Goal: Task Accomplishment & Management: Use online tool/utility

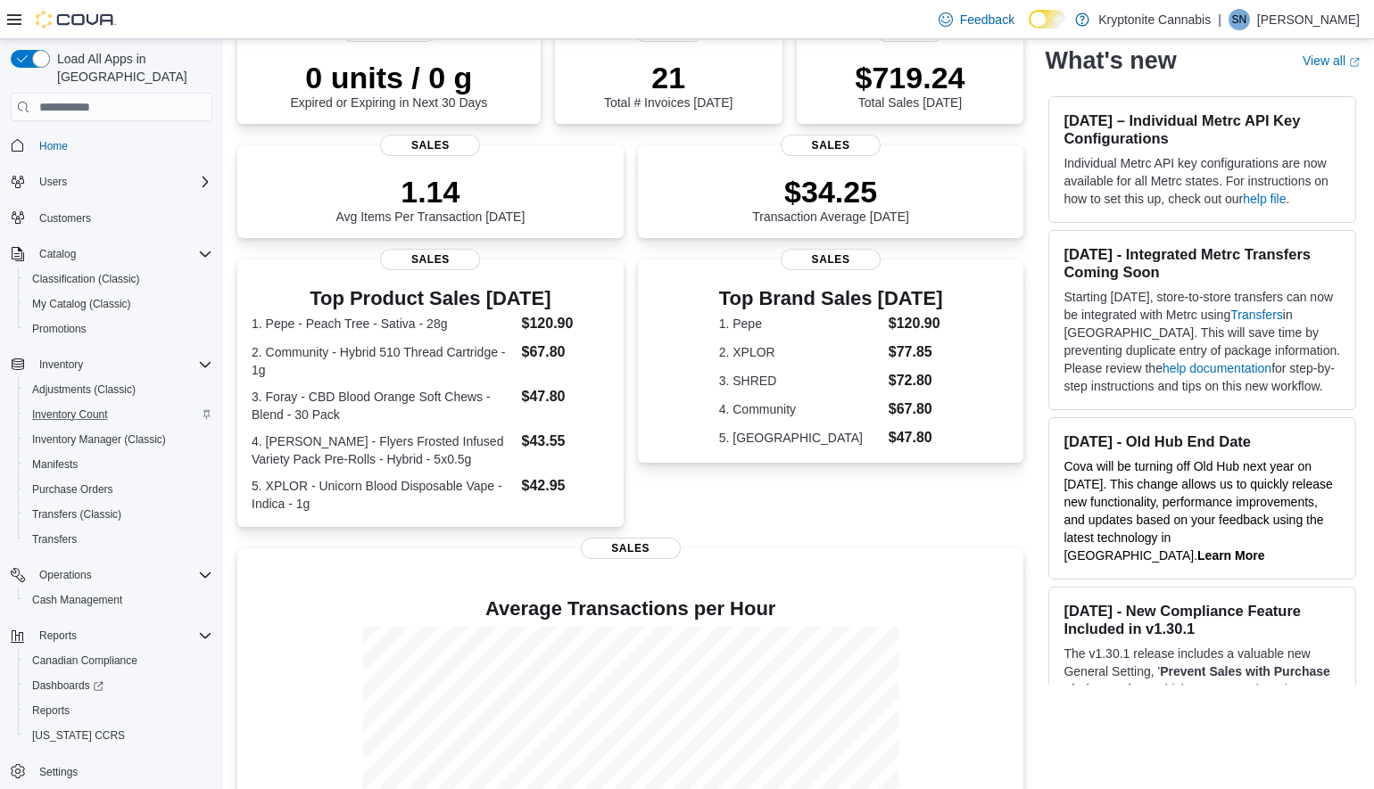
scroll to position [4, 0]
click at [110, 622] on div "Reports" at bounding box center [122, 632] width 180 height 21
click at [66, 629] on span "Reports" at bounding box center [57, 636] width 37 height 14
click at [73, 700] on link "Reports" at bounding box center [51, 710] width 52 height 21
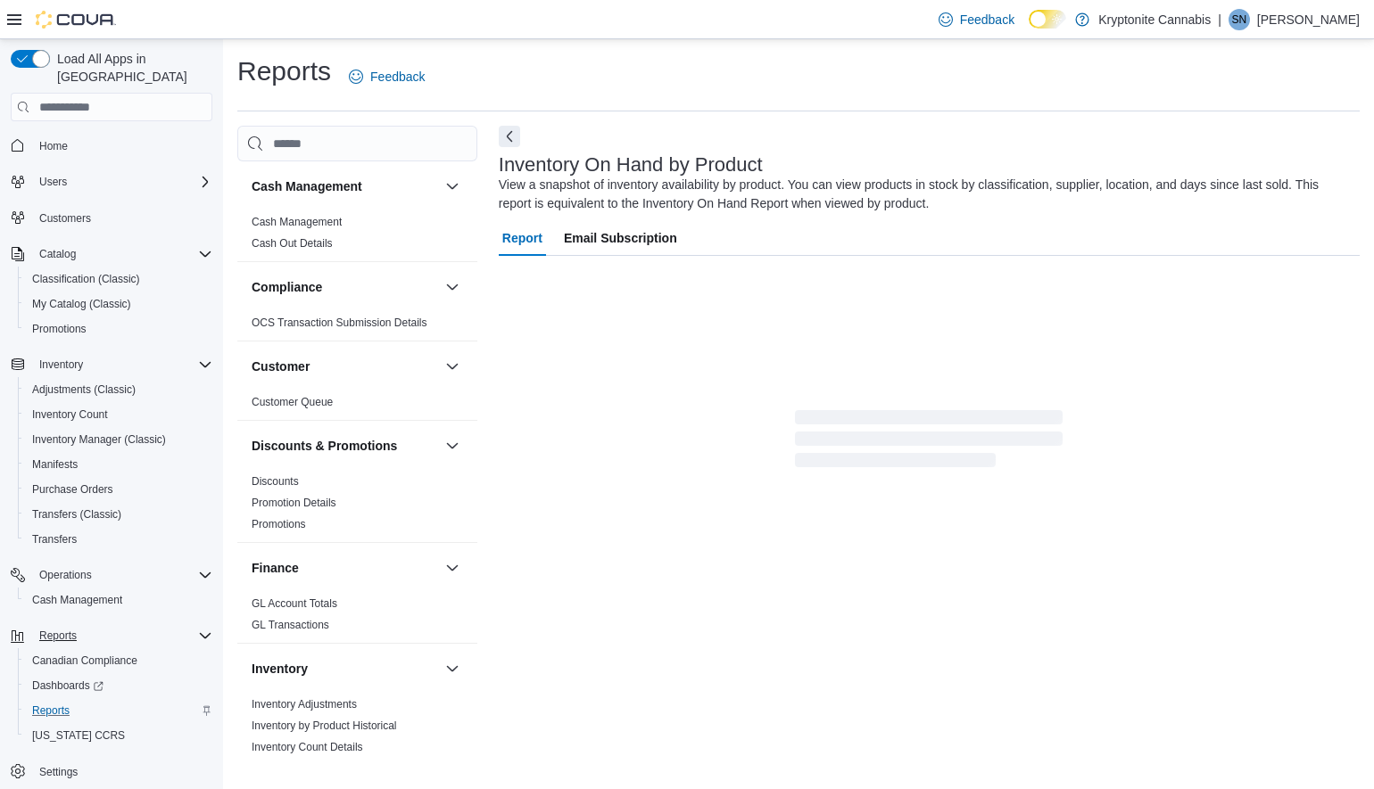
scroll to position [366, 0]
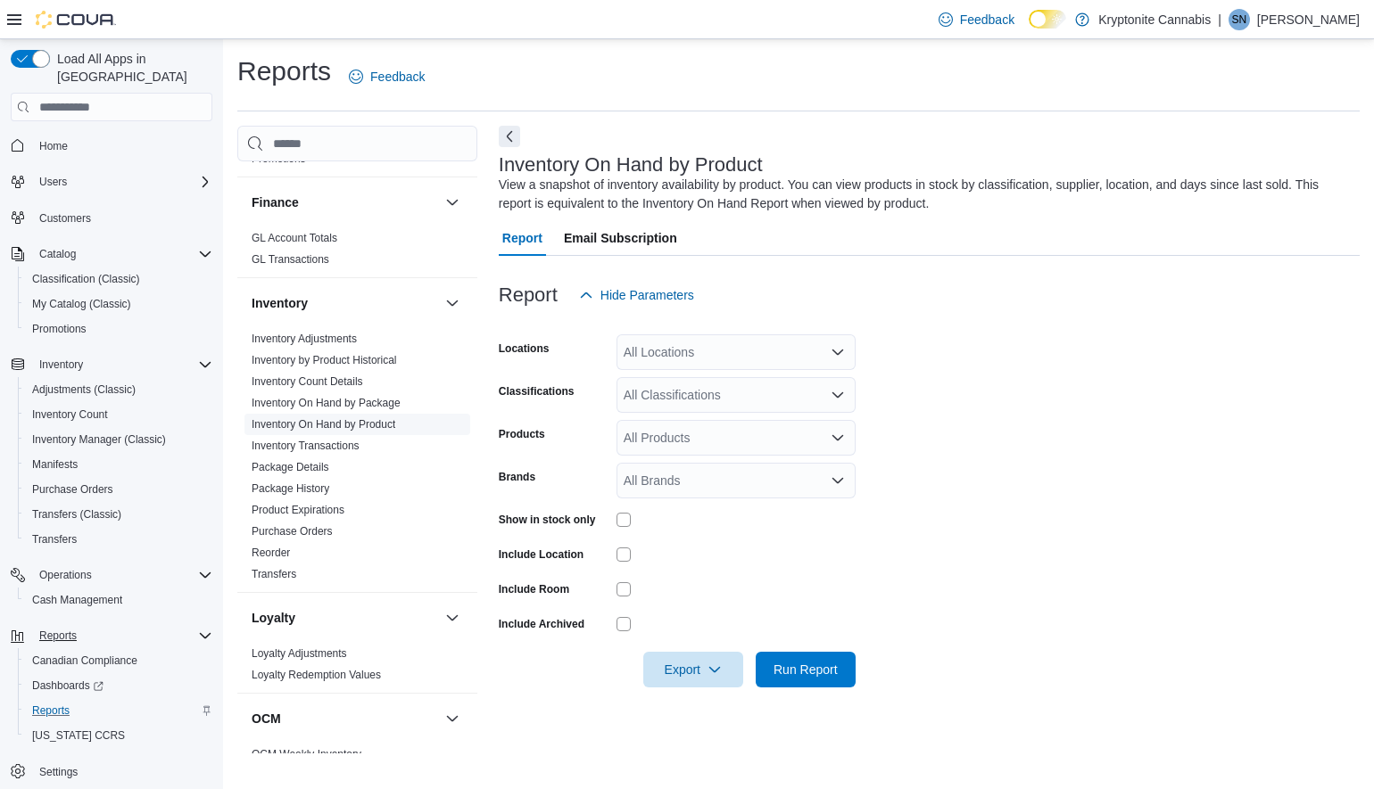
click at [378, 419] on link "Inventory On Hand by Product" at bounding box center [324, 424] width 144 height 12
click at [716, 358] on div "All Locations" at bounding box center [735, 353] width 239 height 36
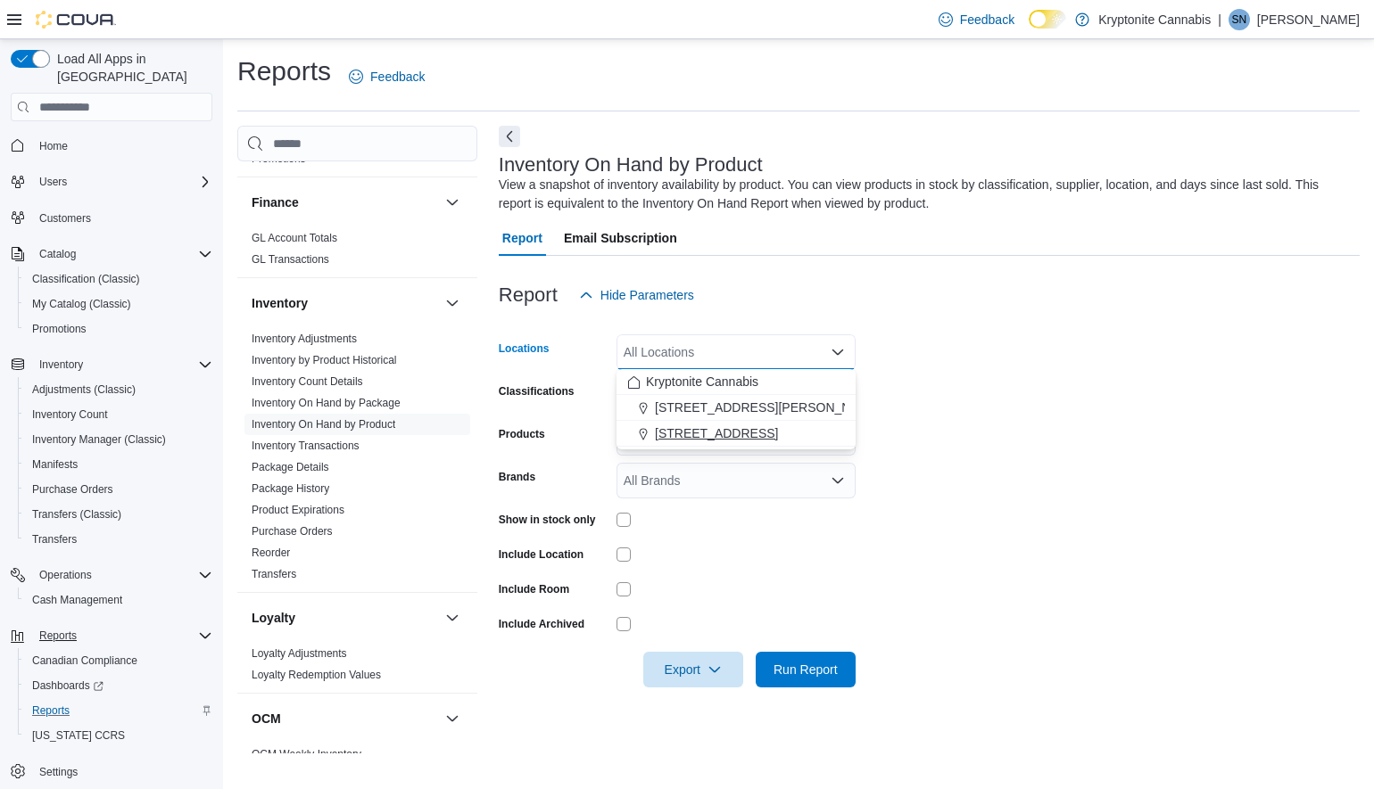
click at [773, 428] on span "[STREET_ADDRESS]" at bounding box center [716, 434] width 123 height 18
click at [1034, 445] on form "Locations [STREET_ADDRESS][GEOGRAPHIC_DATA]. Selected. [STREET_ADDRESS] Unit D.…" at bounding box center [929, 500] width 861 height 375
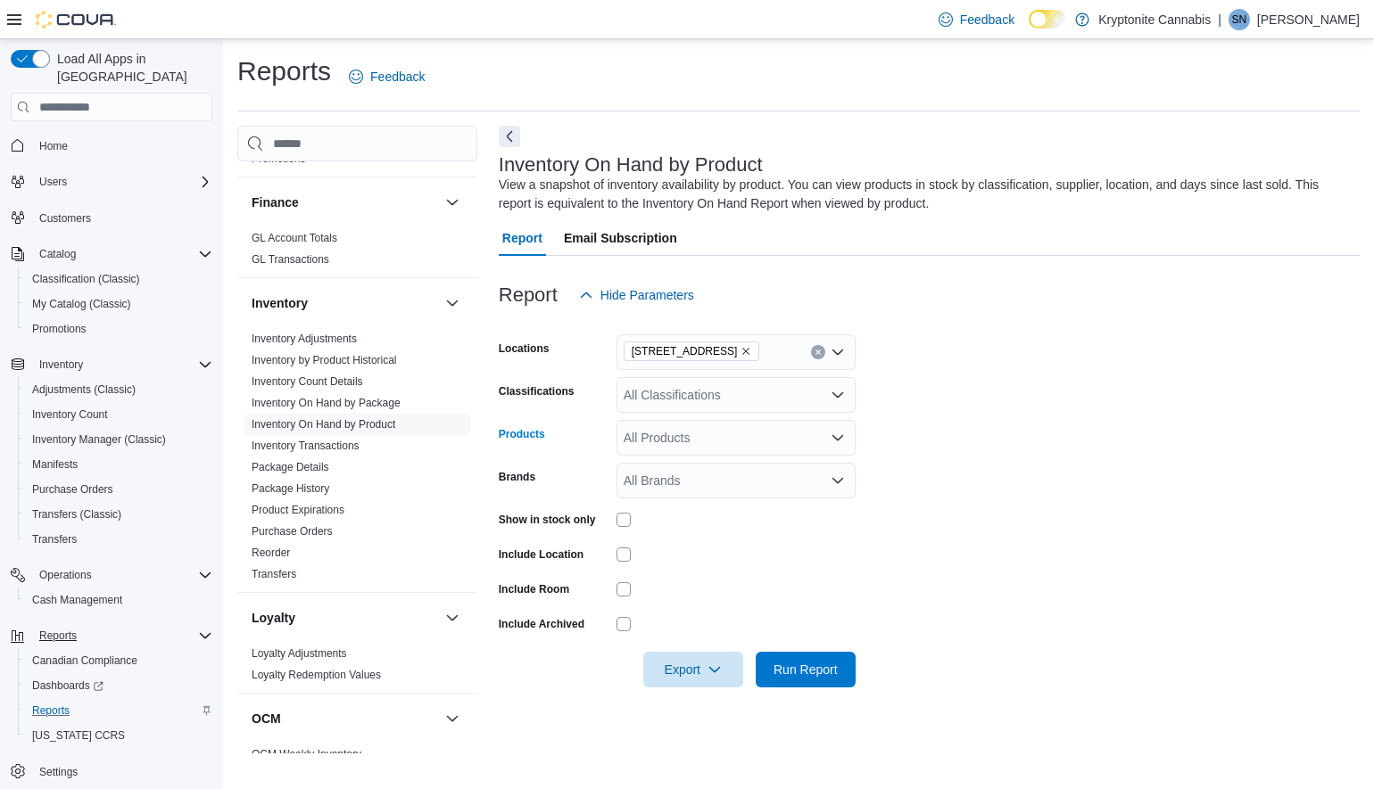
click at [701, 436] on div "All Products" at bounding box center [735, 438] width 239 height 36
click at [1012, 428] on form "Locations [STREET_ADDRESS] Unit D Classifications All Classifications Products …" at bounding box center [929, 500] width 861 height 375
click at [725, 678] on span "Export" at bounding box center [693, 669] width 78 height 36
click at [736, 560] on span "Export to Excel" at bounding box center [696, 562] width 80 height 14
